Goal: Task Accomplishment & Management: Manage account settings

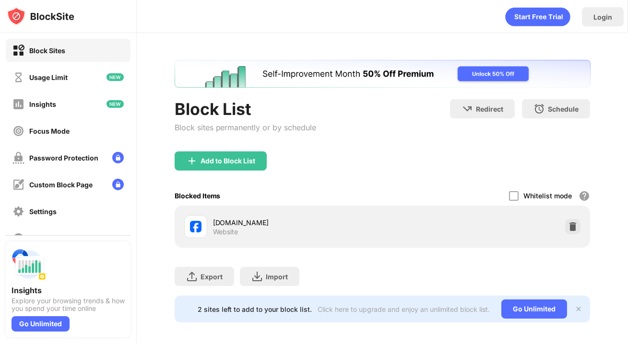
click at [565, 227] on div "[DOMAIN_NAME] Website" at bounding box center [382, 227] width 404 height 31
click at [575, 227] on img at bounding box center [573, 227] width 10 height 10
